Goal: Task Accomplishment & Management: Use online tool/utility

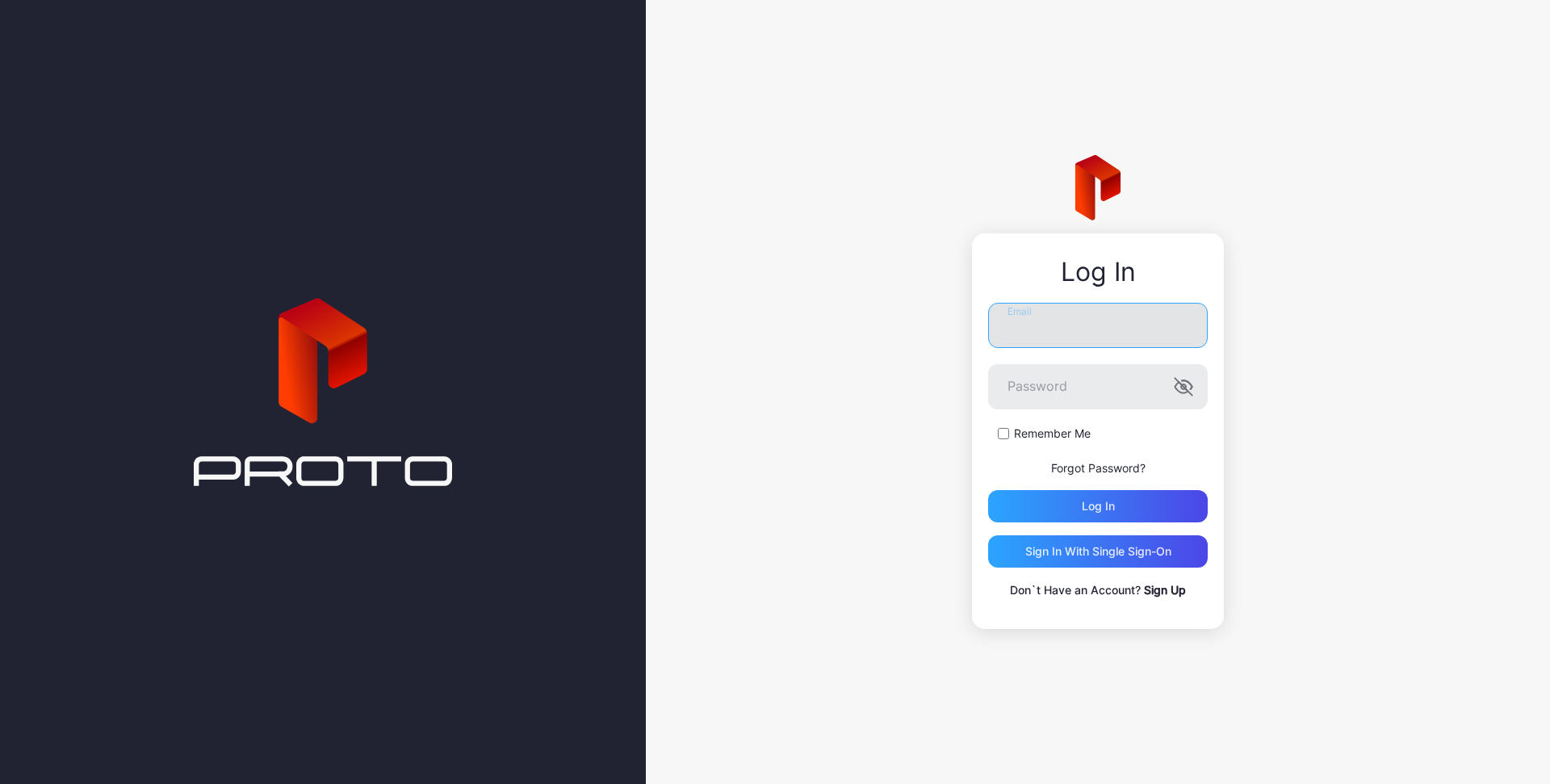
click at [1131, 333] on input "Email" at bounding box center [1098, 325] width 219 height 46
click at [1155, 330] on input "**********" at bounding box center [1098, 325] width 219 height 46
click at [1154, 329] on input "**********" at bounding box center [1098, 325] width 219 height 46
type input "**********"
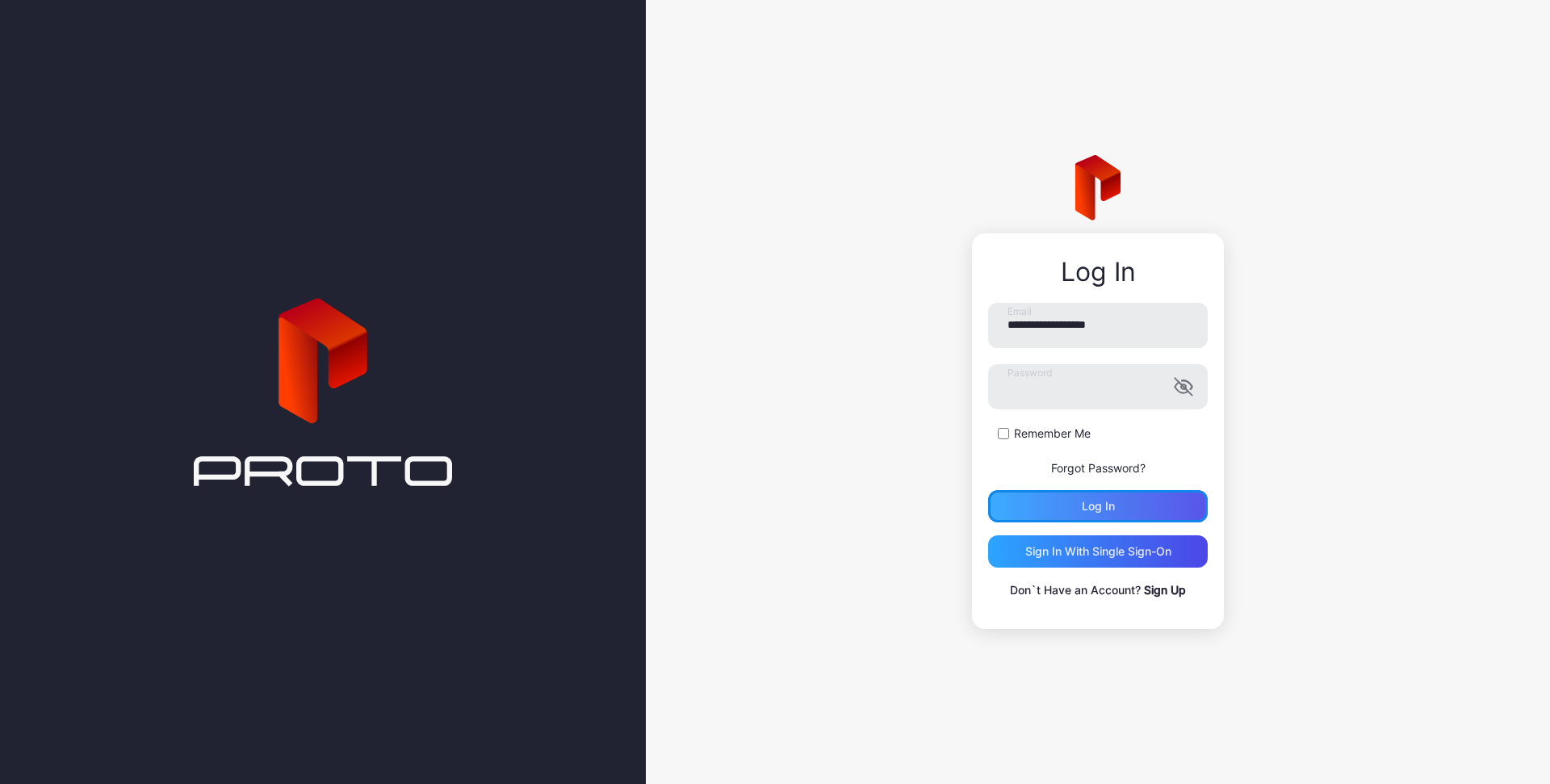
click at [1134, 502] on div "Log in" at bounding box center [1098, 506] width 219 height 33
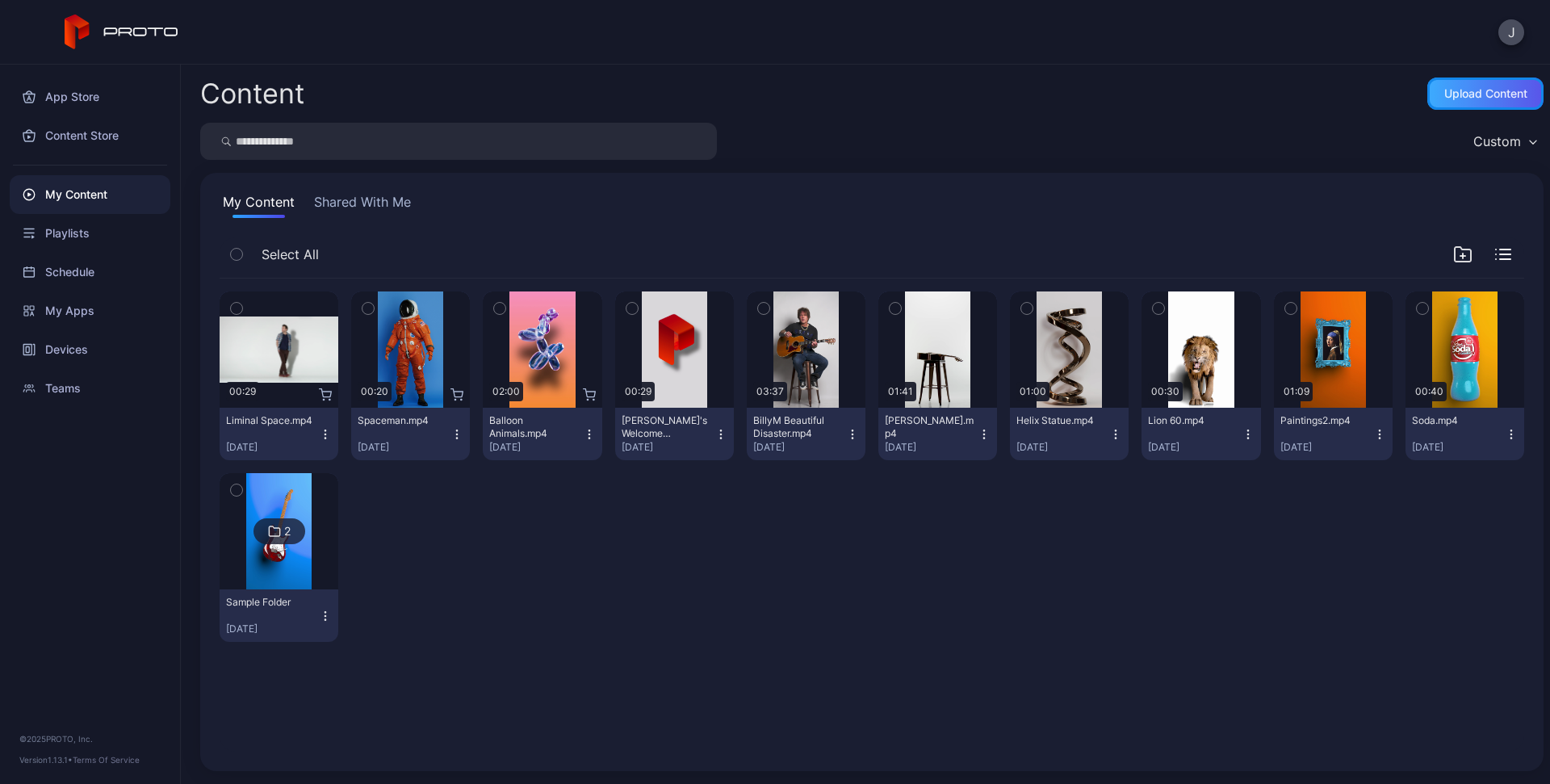
click at [1491, 105] on div "Upload Content" at bounding box center [1485, 94] width 116 height 33
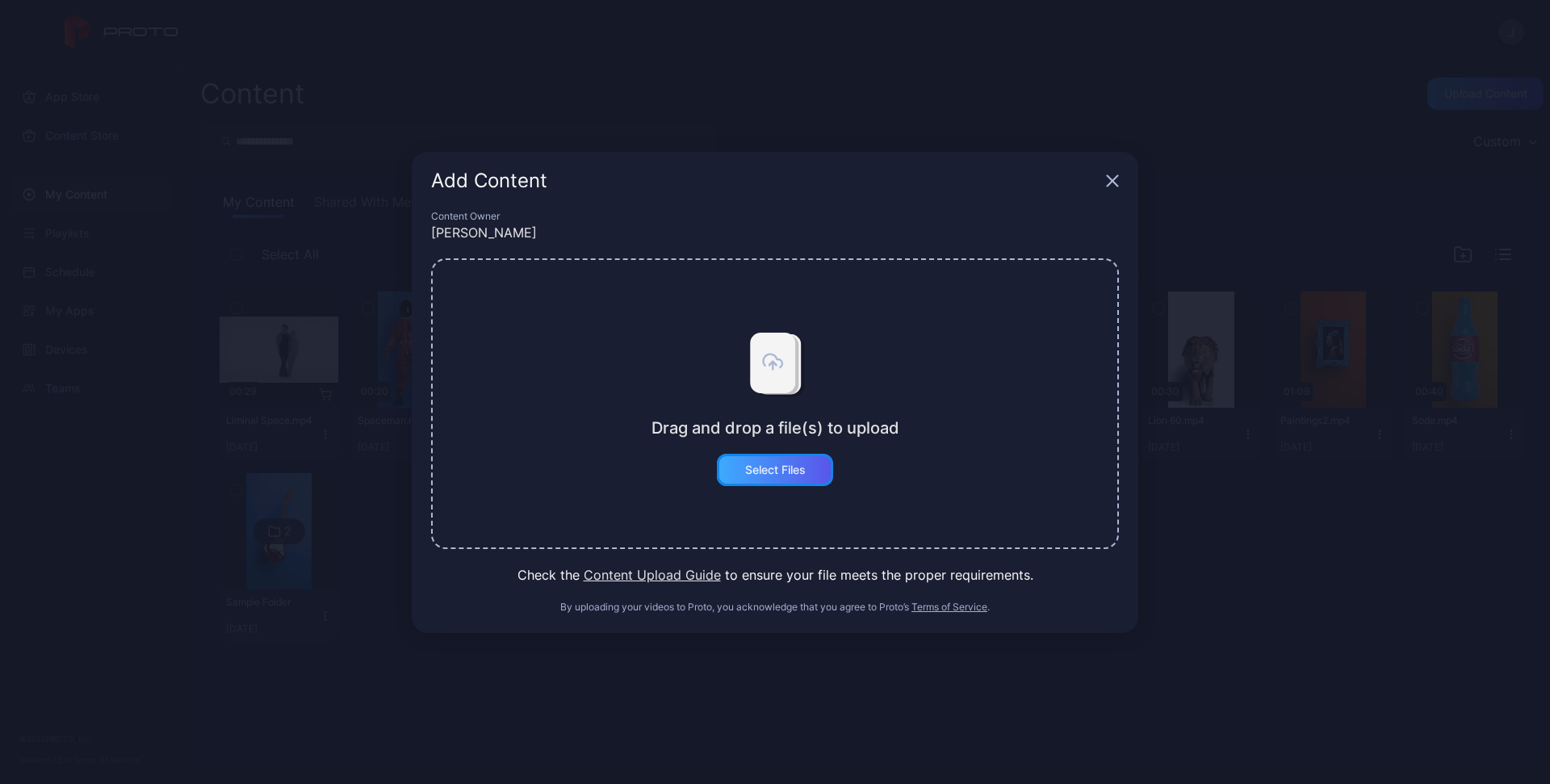
click at [814, 469] on div "Select Files" at bounding box center [775, 470] width 116 height 33
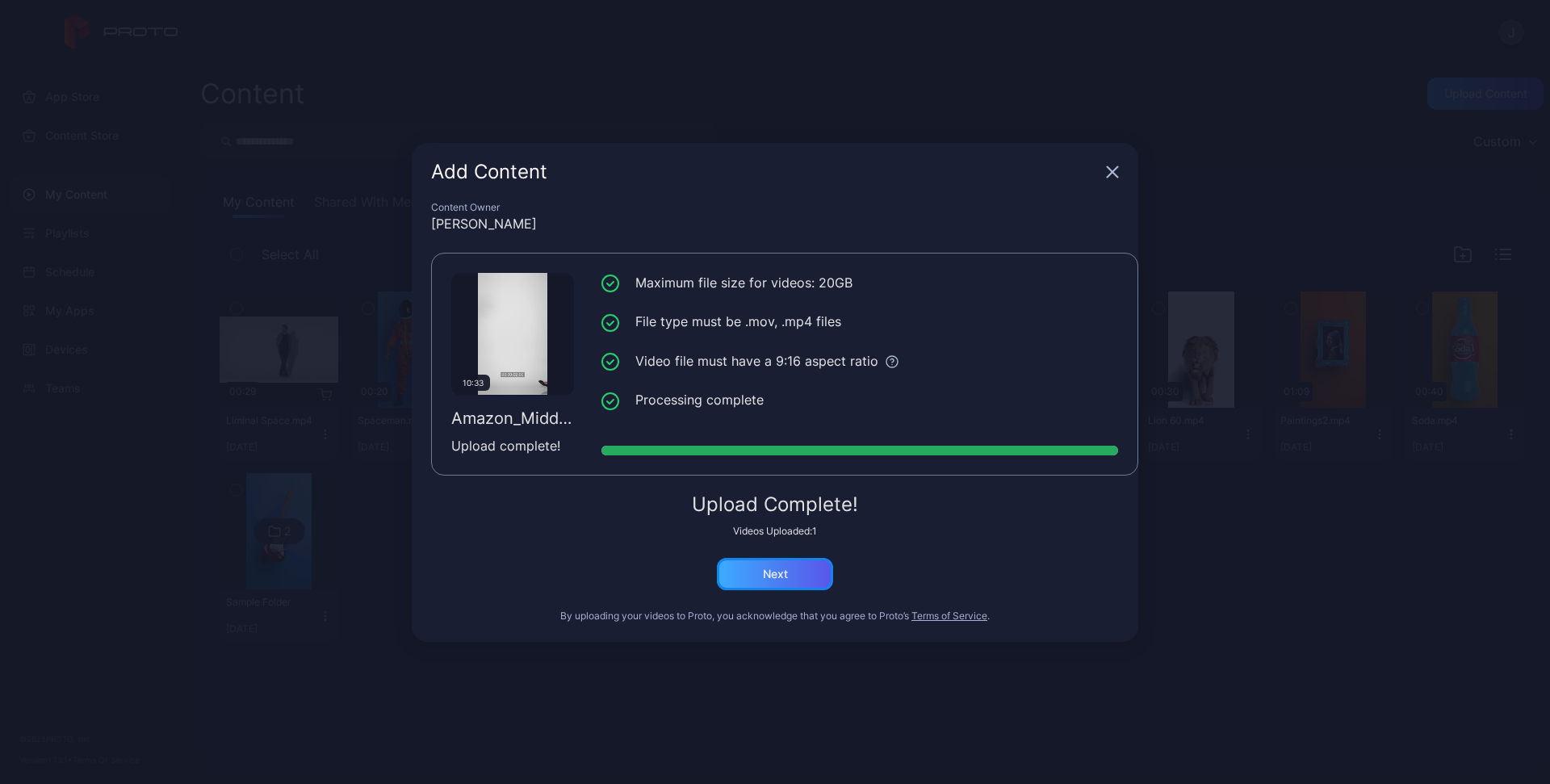
click at [773, 579] on div "Next" at bounding box center [775, 573] width 25 height 13
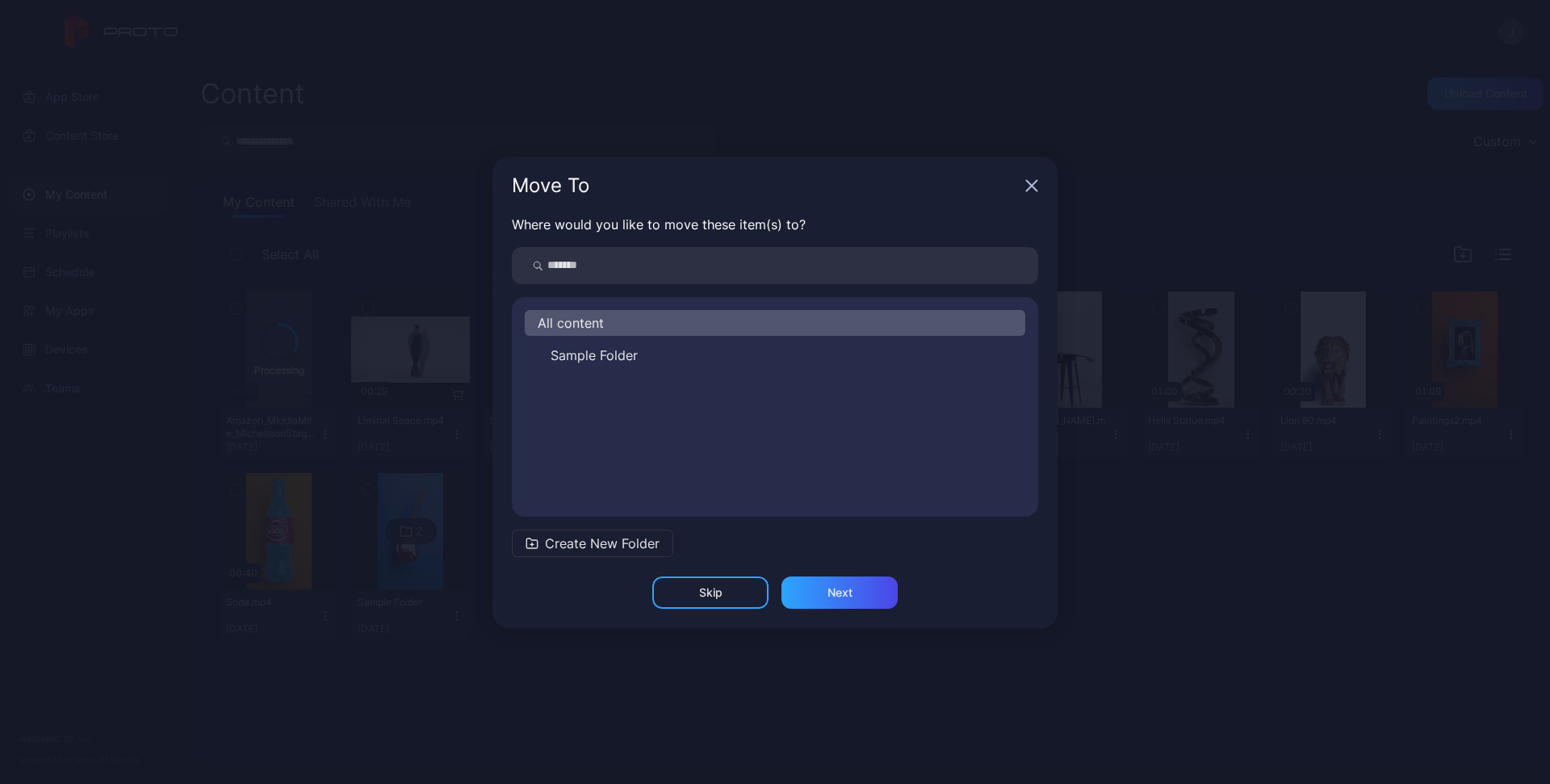
click at [592, 320] on span "All content" at bounding box center [570, 322] width 66 height 20
click at [828, 600] on div "Next" at bounding box center [839, 593] width 116 height 33
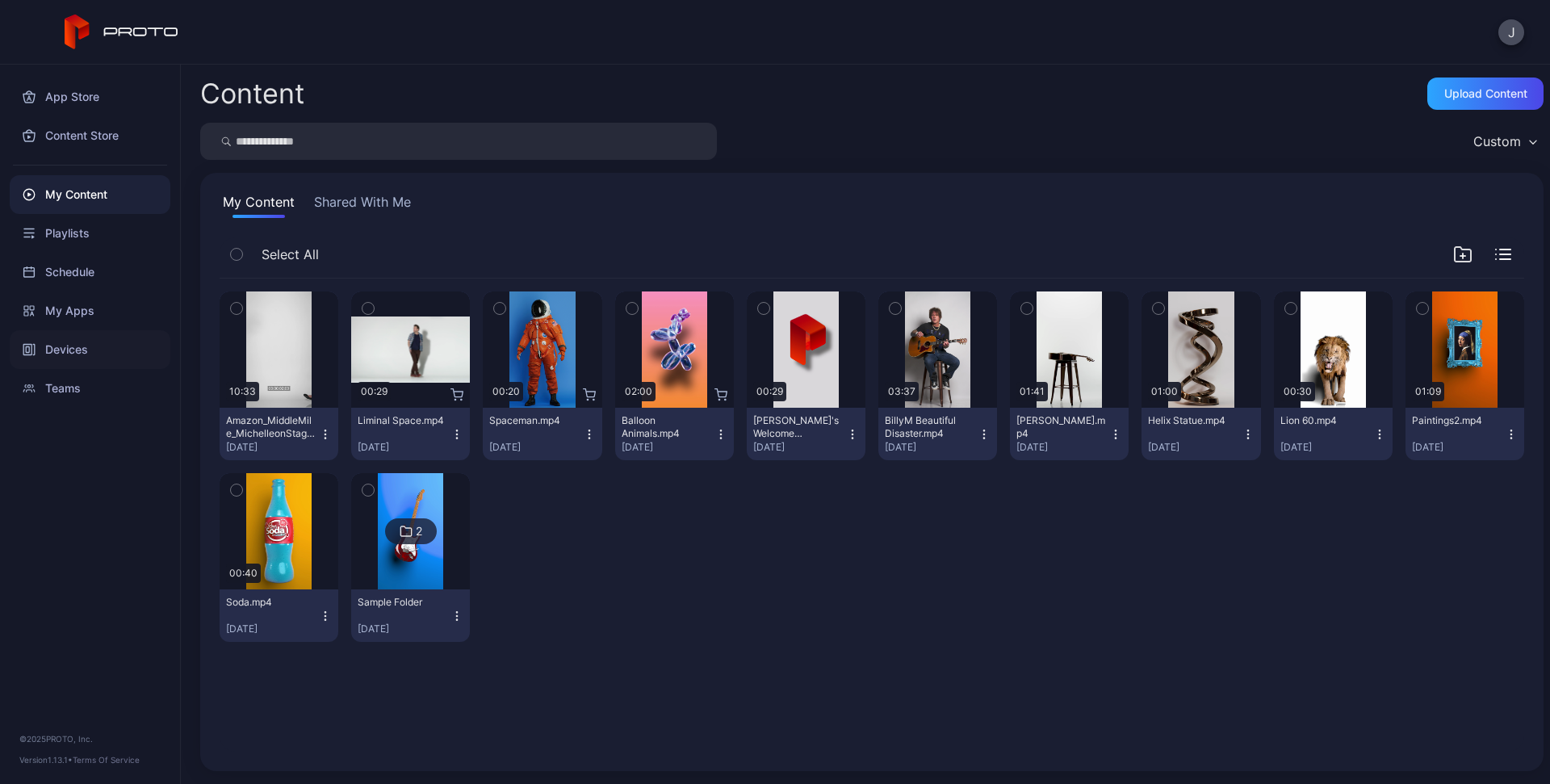
click at [75, 345] on div "Devices" at bounding box center [89, 349] width 161 height 39
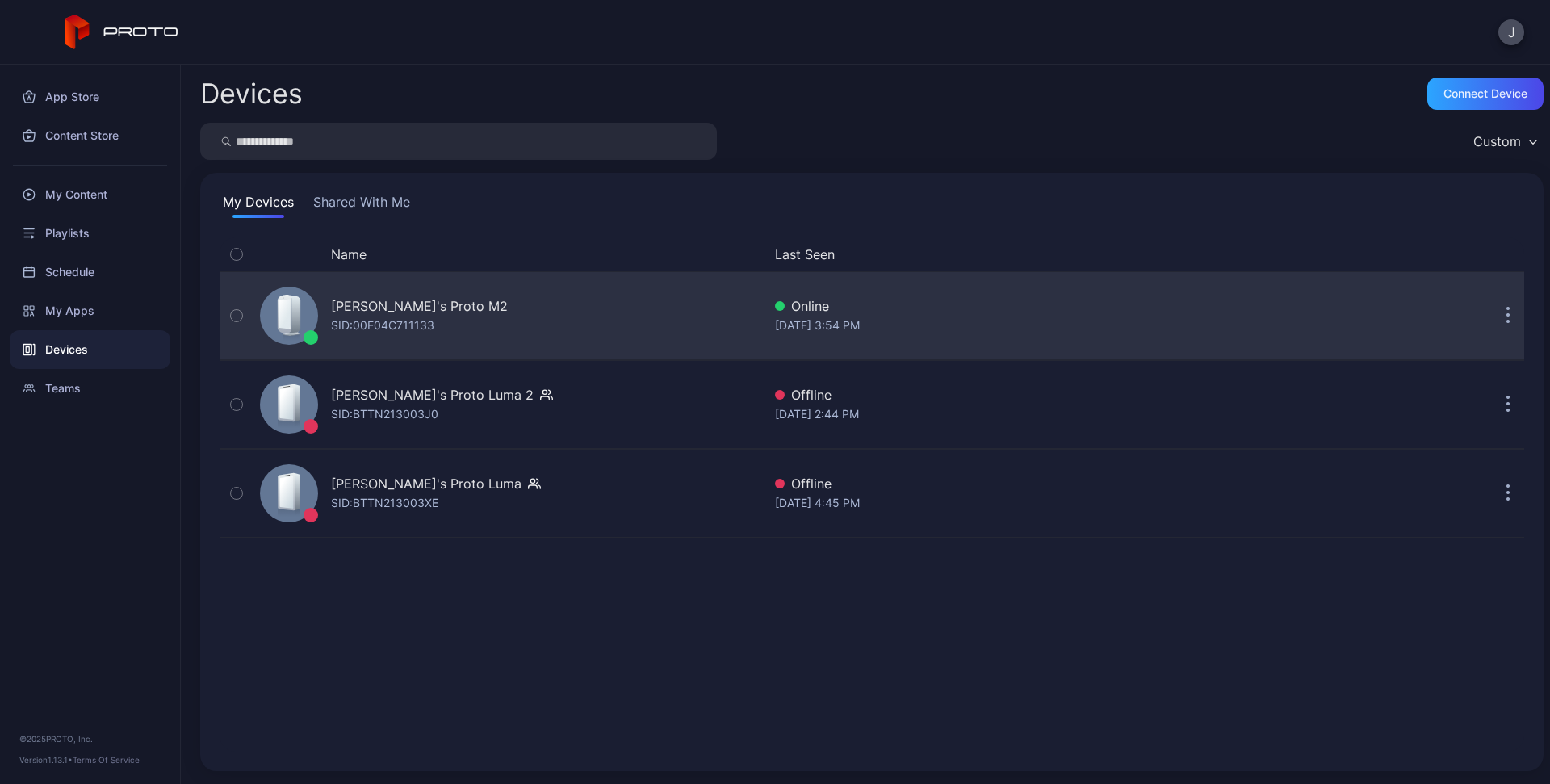
click at [238, 313] on icon "button" at bounding box center [236, 315] width 11 height 18
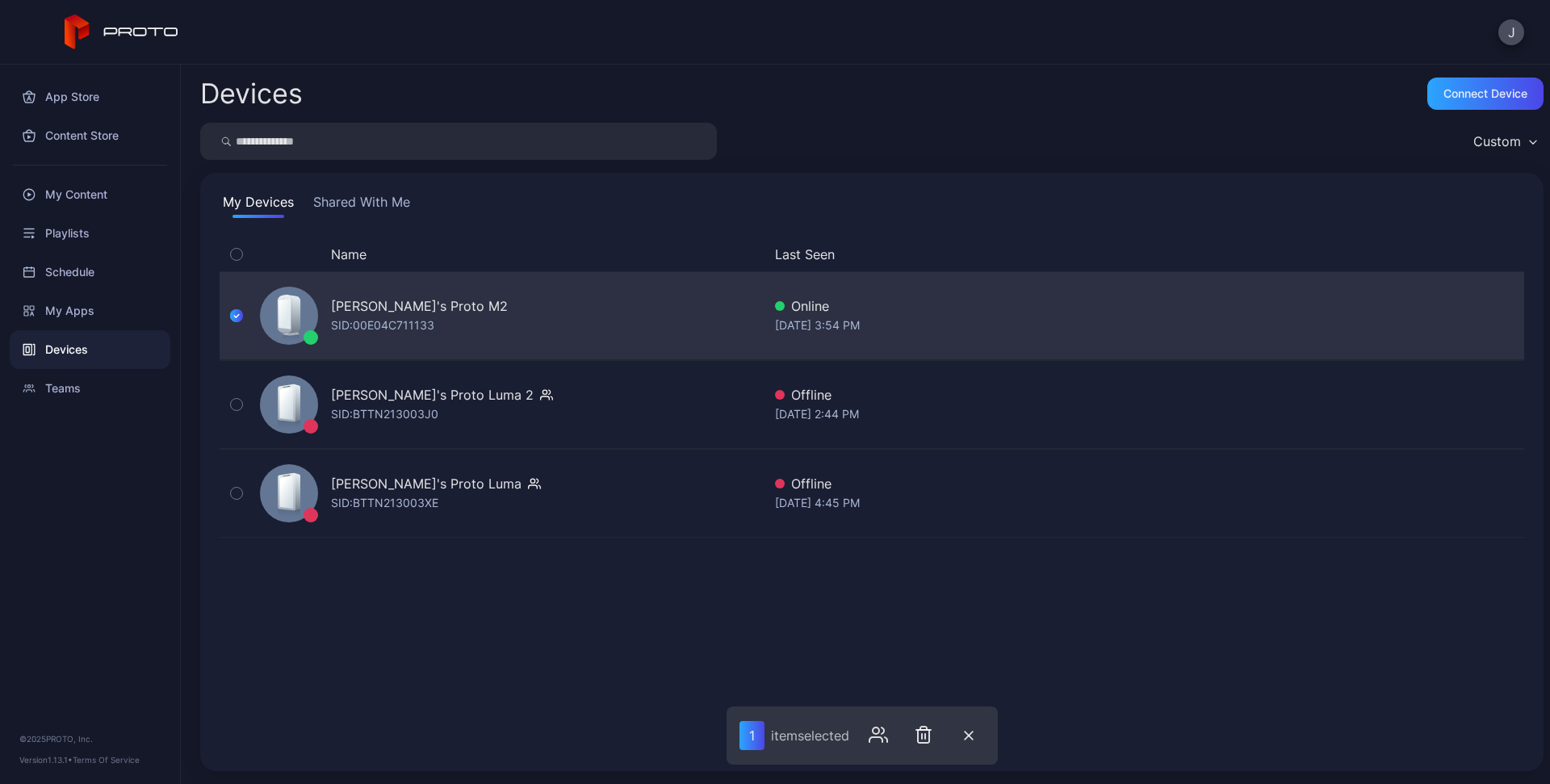
click at [236, 315] on icon "button" at bounding box center [236, 315] width 13 height 18
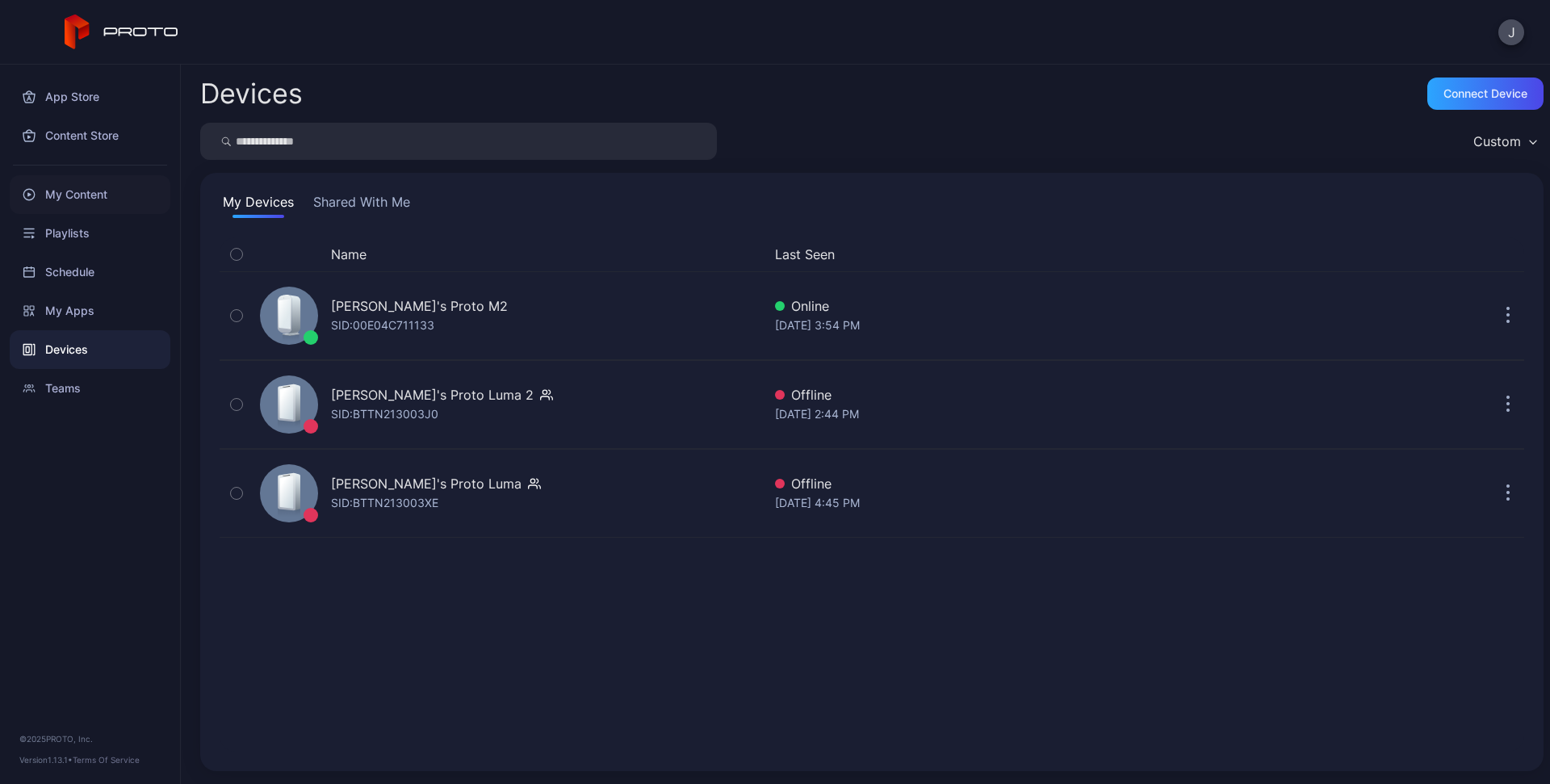
click at [64, 188] on div "My Content" at bounding box center [89, 194] width 161 height 39
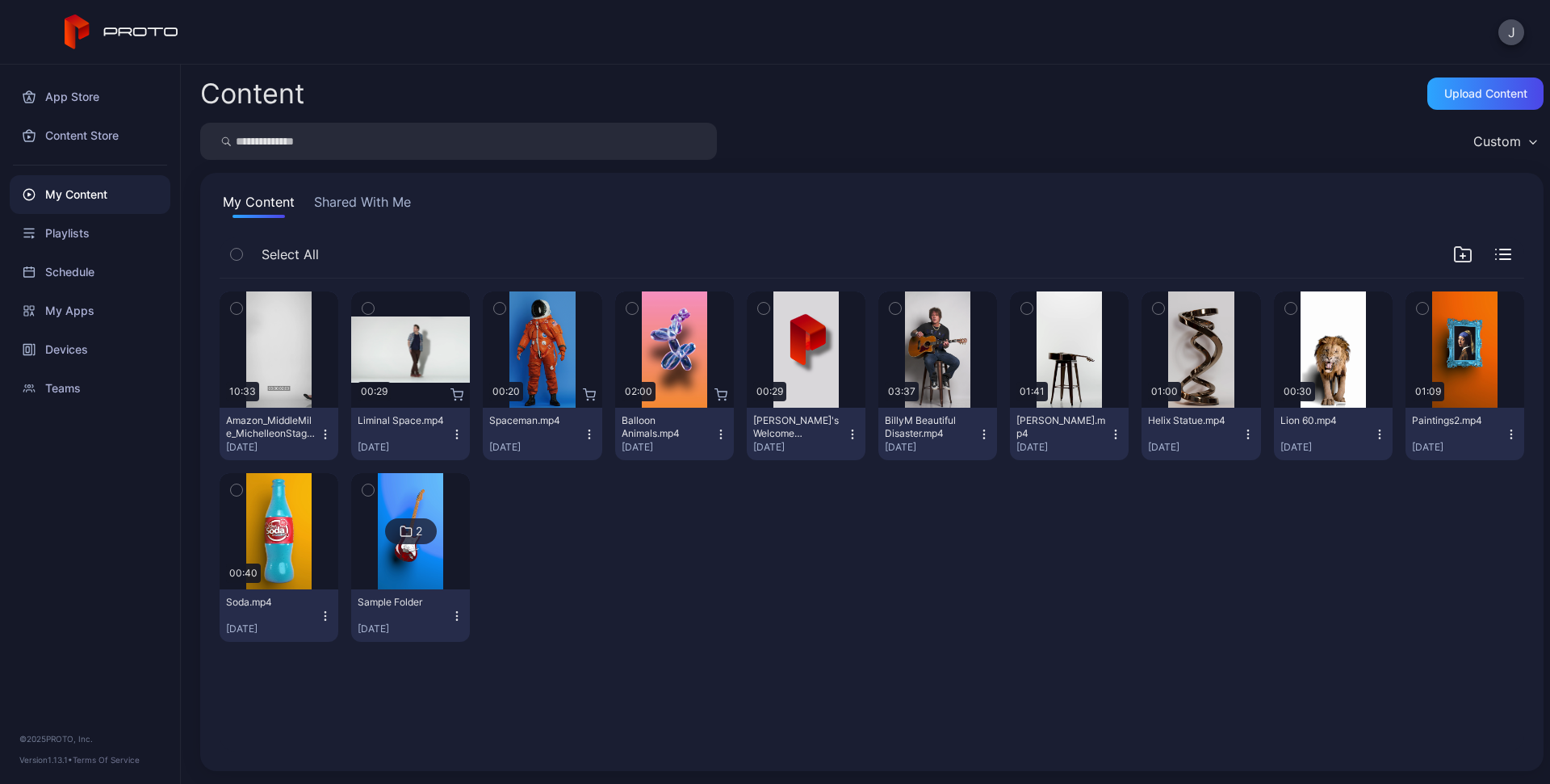
click at [233, 306] on icon "button" at bounding box center [236, 308] width 11 height 18
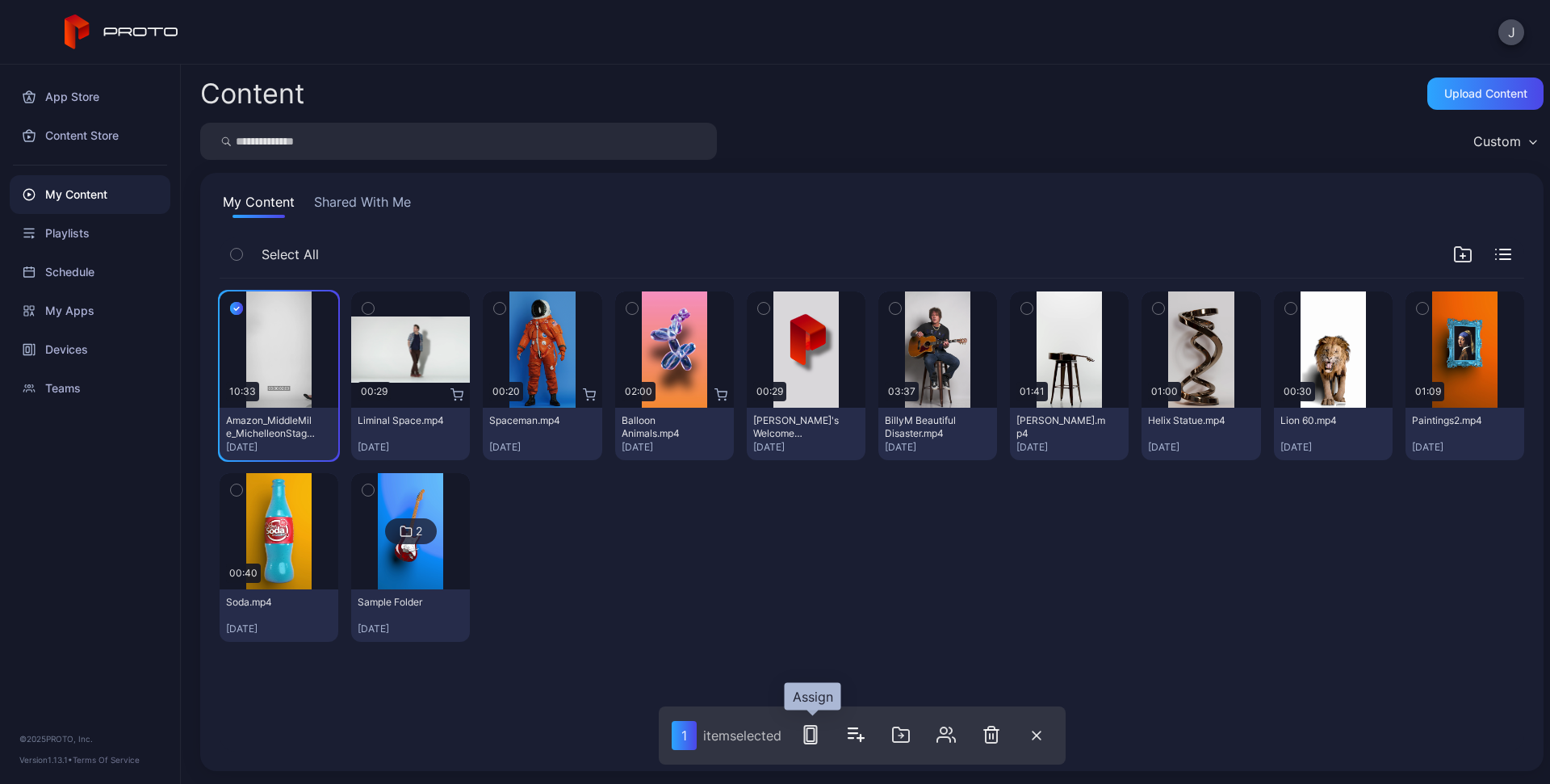
click at [813, 736] on icon "button" at bounding box center [811, 734] width 20 height 20
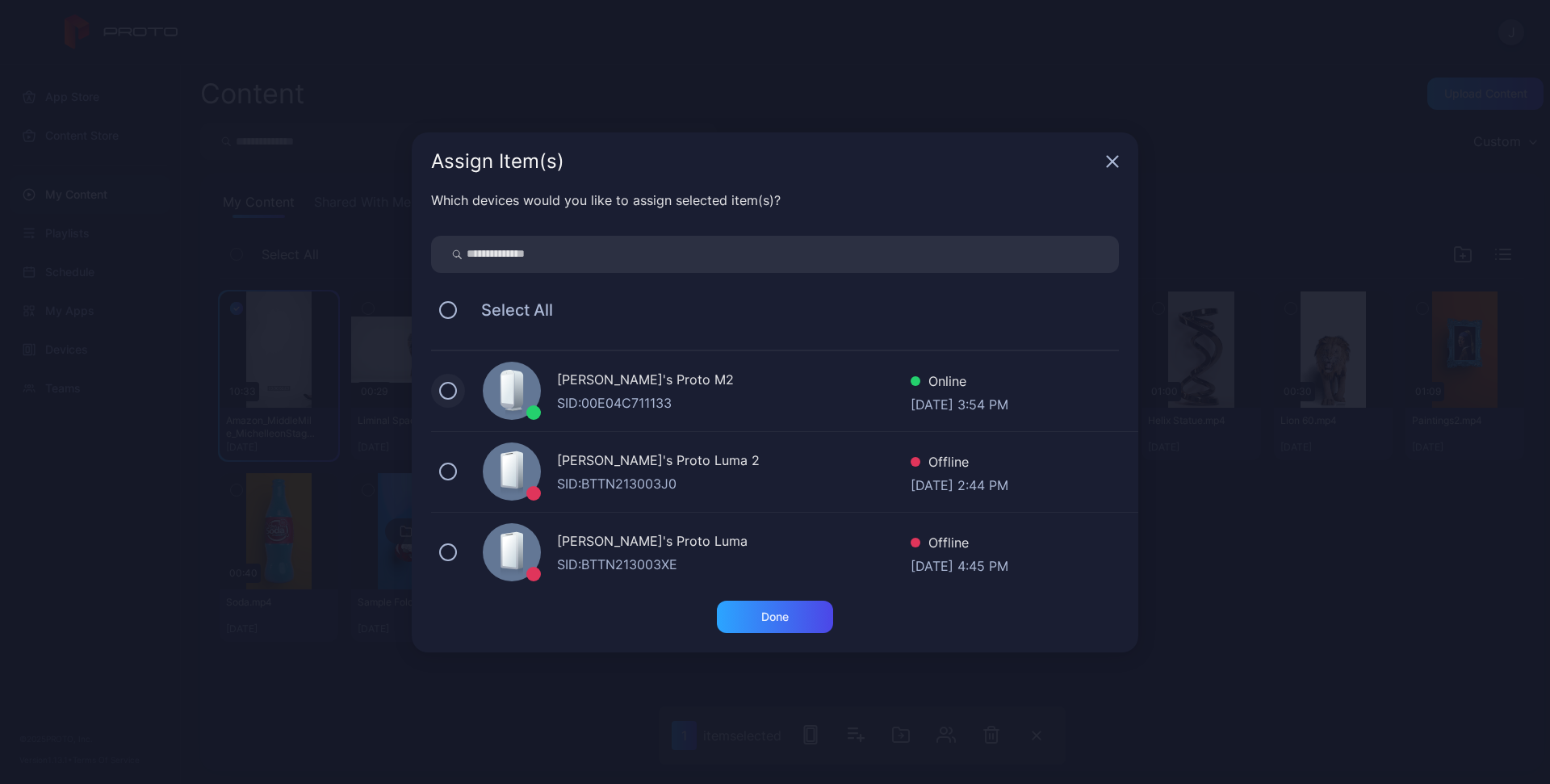
click at [447, 393] on button at bounding box center [448, 390] width 18 height 18
click at [792, 620] on div "Done" at bounding box center [775, 617] width 116 height 33
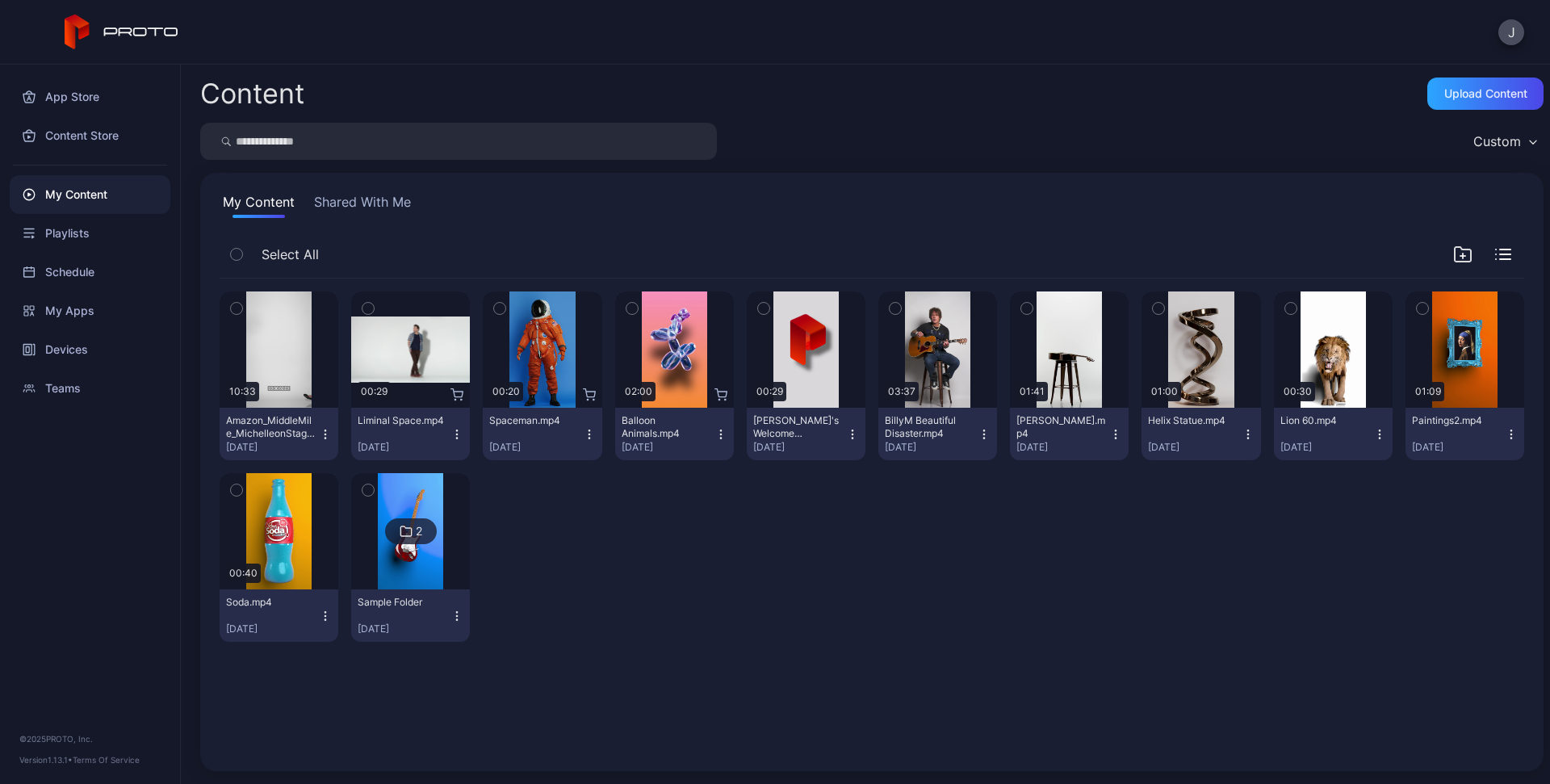
click at [325, 434] on icon "button" at bounding box center [325, 433] width 1 height 1
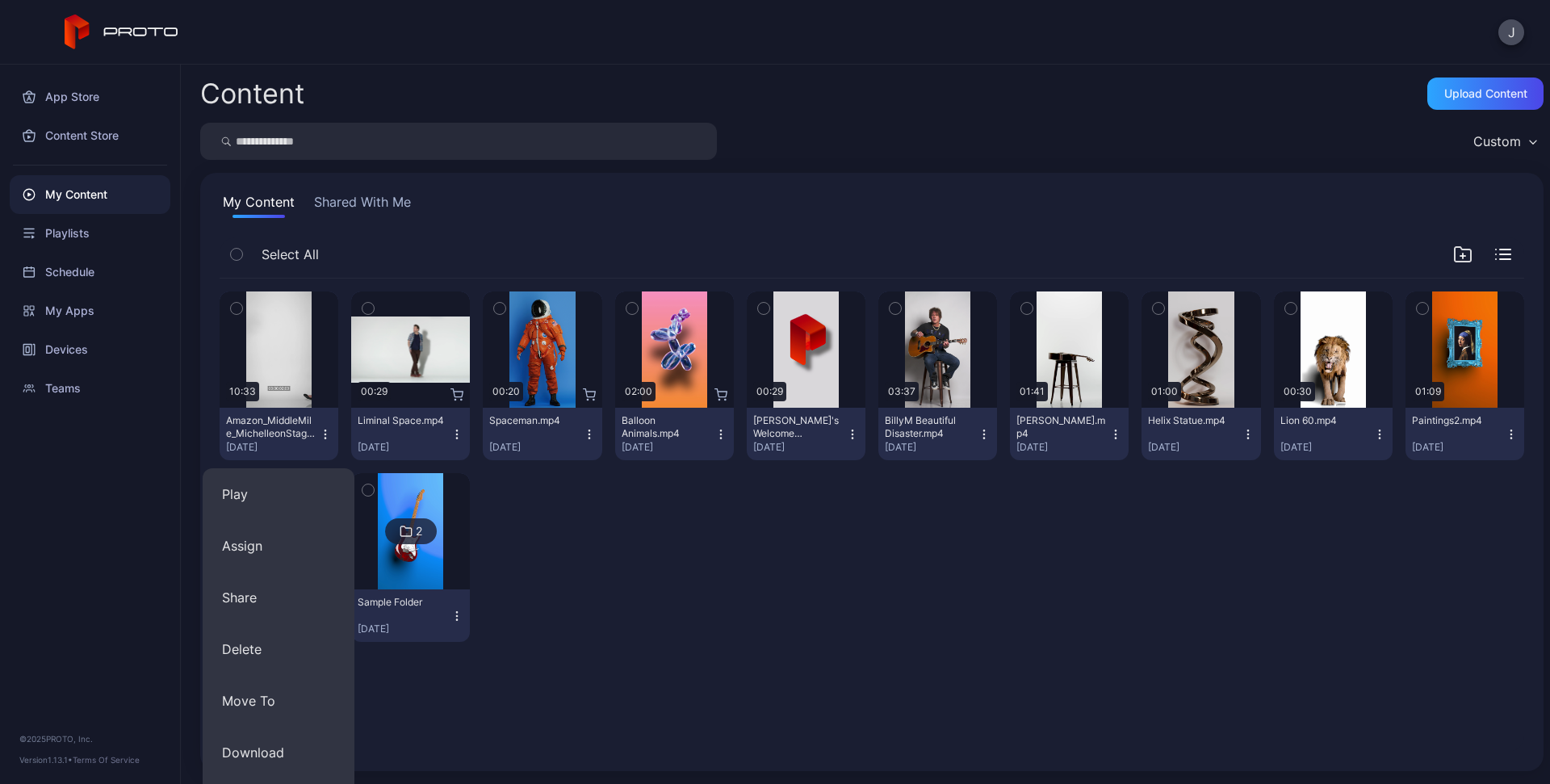
click at [682, 497] on div "Preview 10:33 Amazon_MiddleMile_MichelleonStage_v1.mp4 Sep 3, 2025 Preview 00:2…" at bounding box center [872, 467] width 1305 height 377
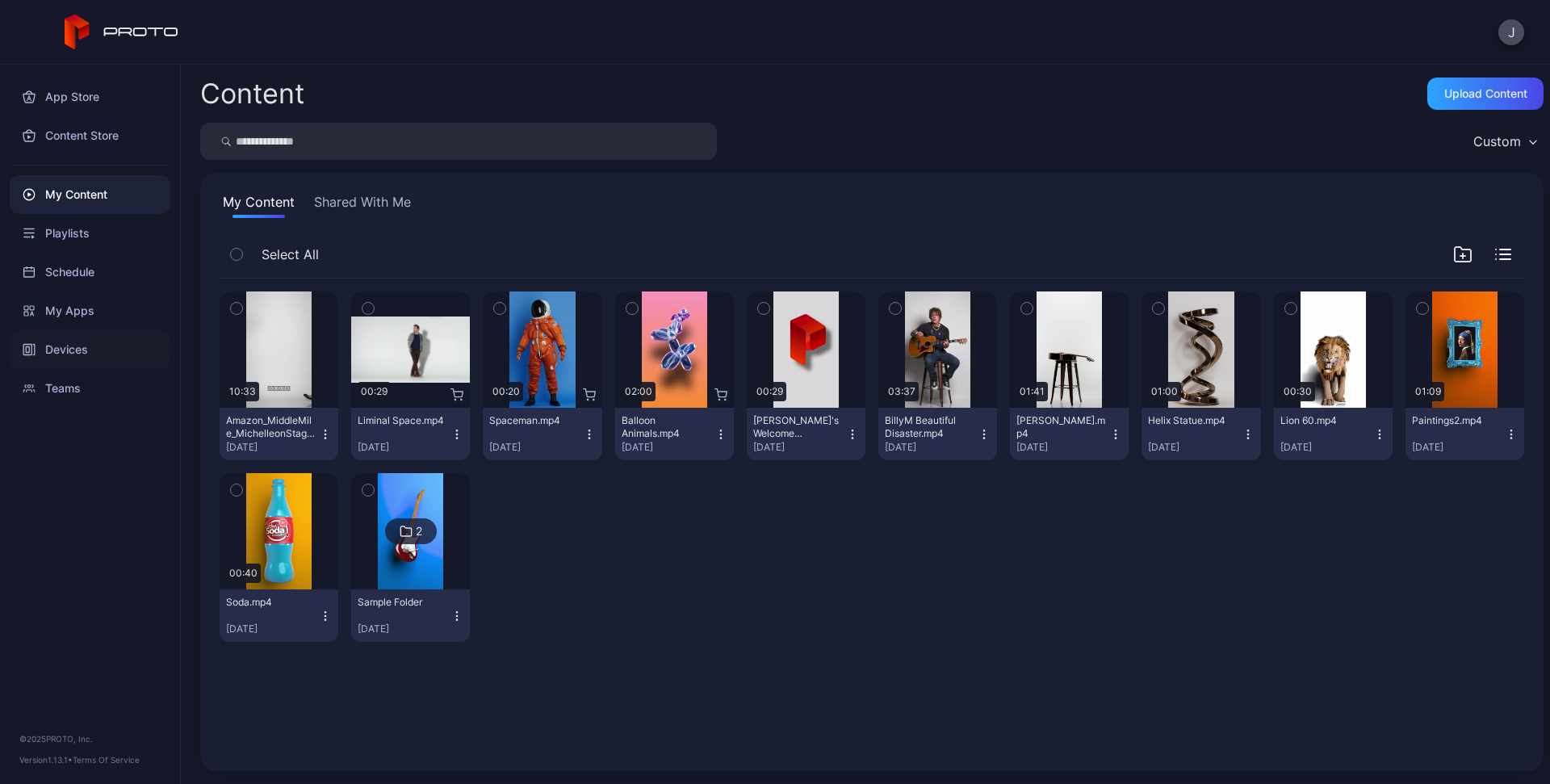
click at [68, 352] on div "Devices" at bounding box center [89, 349] width 161 height 39
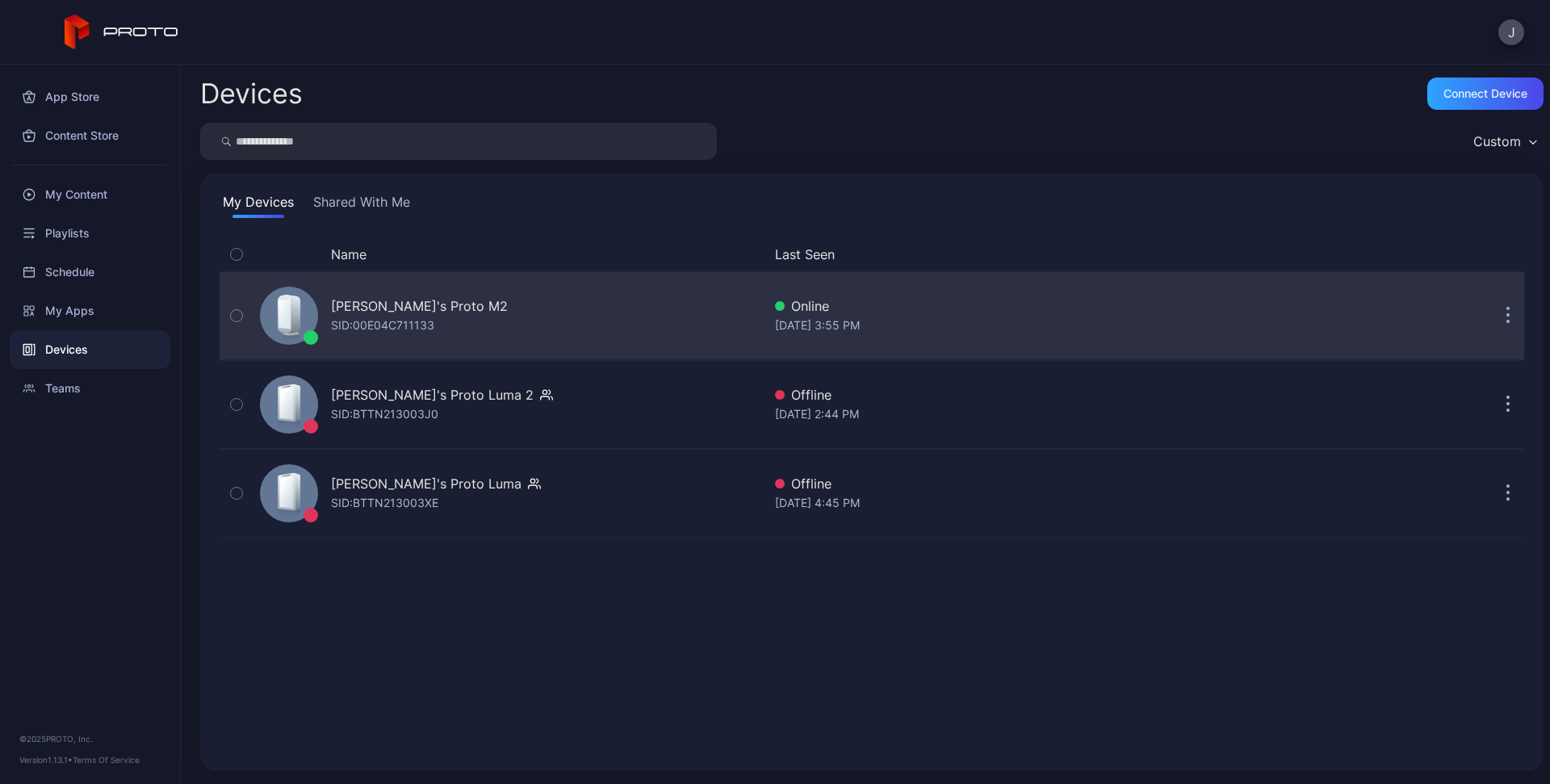
click at [406, 308] on div "[PERSON_NAME]'s Proto M2" at bounding box center [420, 306] width 177 height 20
